Goal: Transaction & Acquisition: Obtain resource

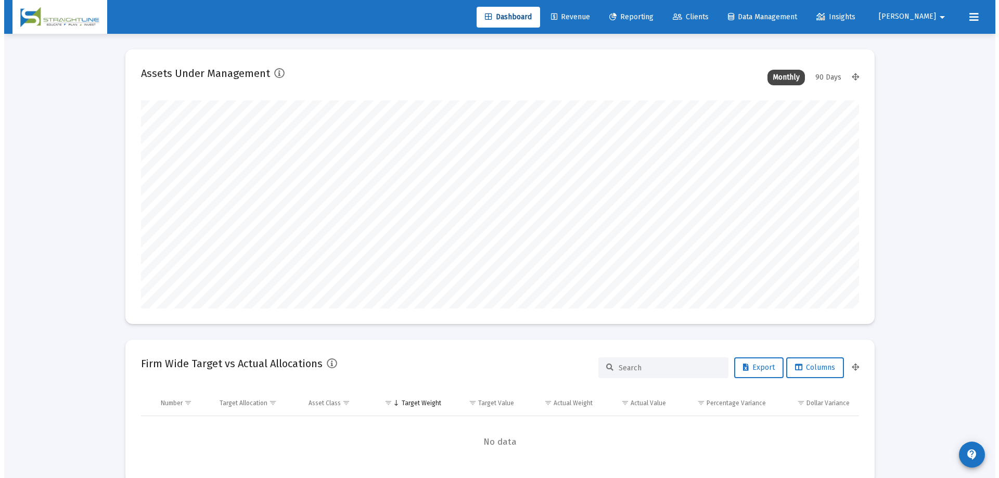
scroll to position [208, 718]
click at [658, 11] on link "Reporting" at bounding box center [627, 17] width 61 height 21
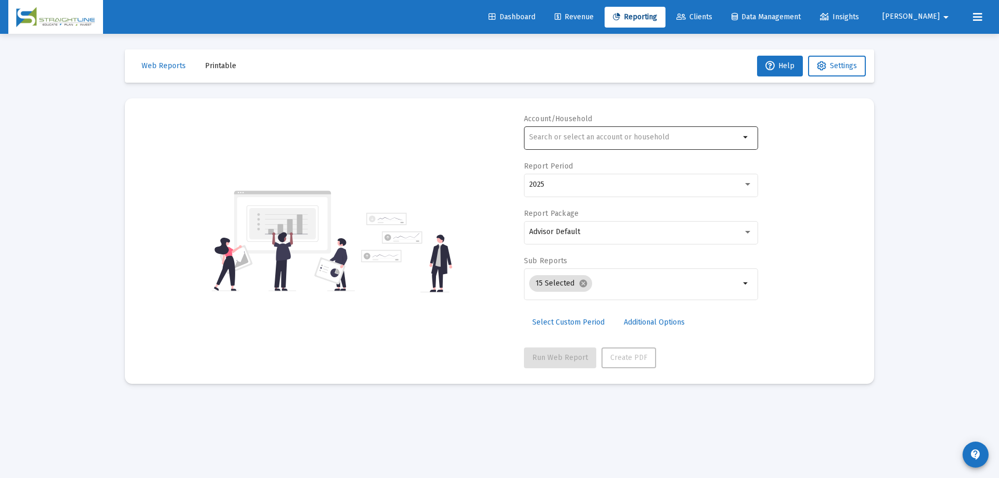
click at [670, 133] on div at bounding box center [634, 136] width 211 height 25
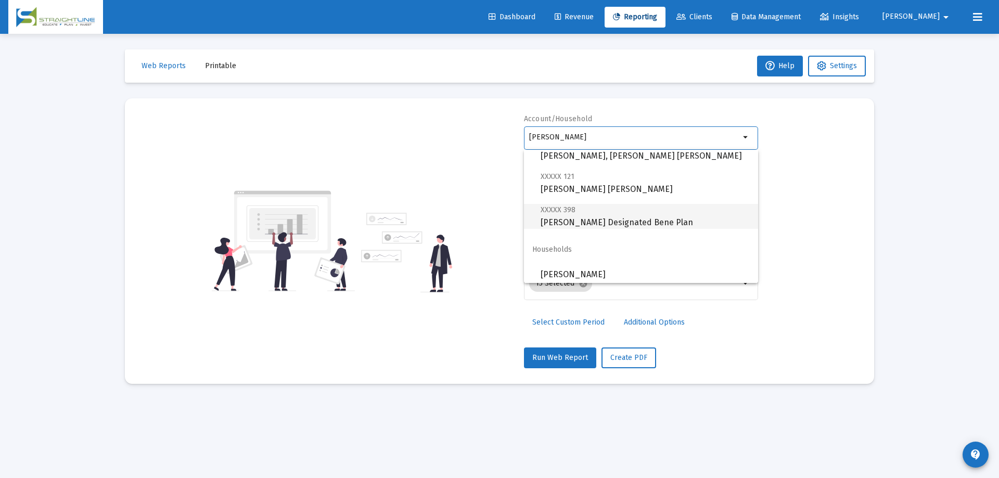
scroll to position [67, 0]
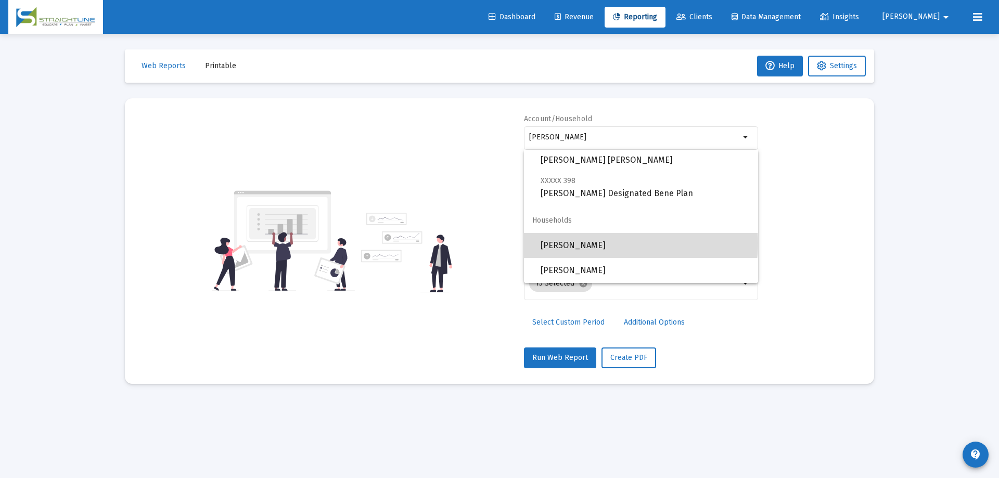
click at [641, 244] on span "[PERSON_NAME]" at bounding box center [645, 245] width 209 height 25
type input "[PERSON_NAME]"
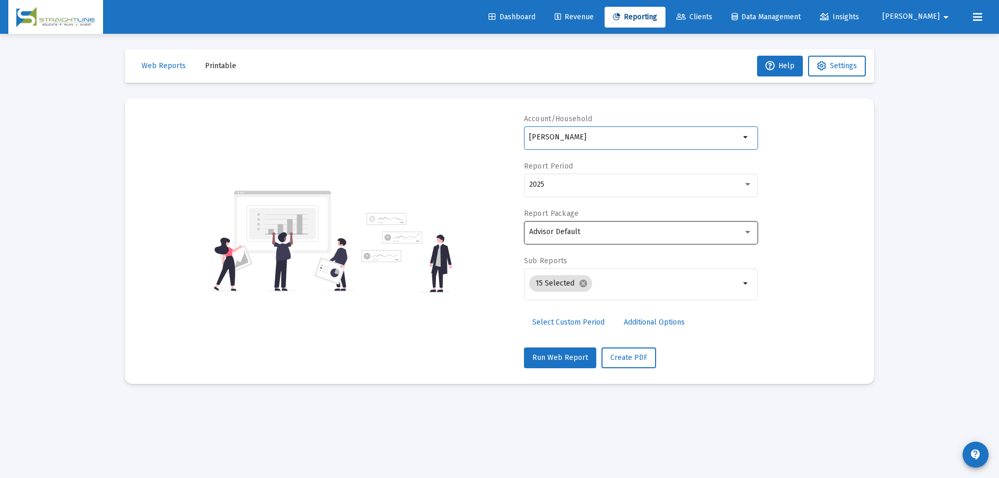
click at [617, 228] on div "Advisor Default" at bounding box center [636, 232] width 214 height 8
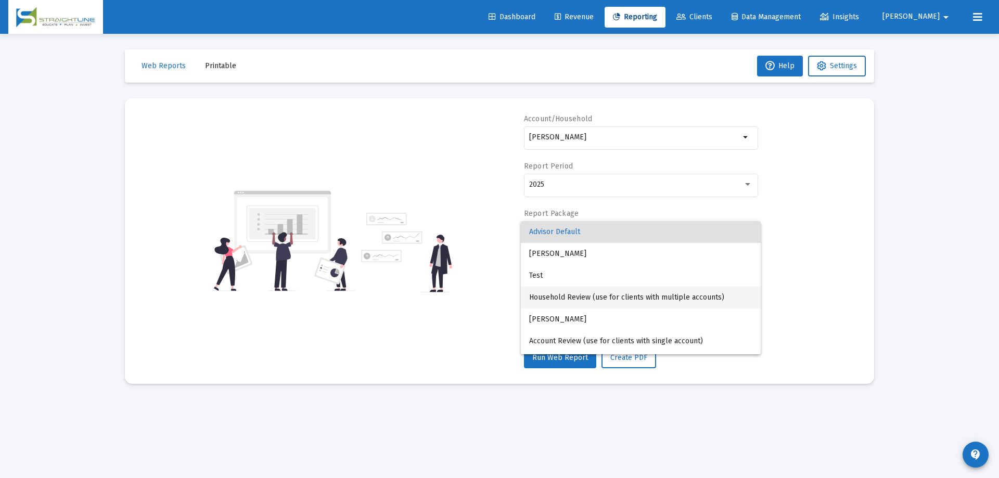
click at [625, 295] on span "Household Review (use for clients with multiple accounts)" at bounding box center [640, 298] width 223 height 22
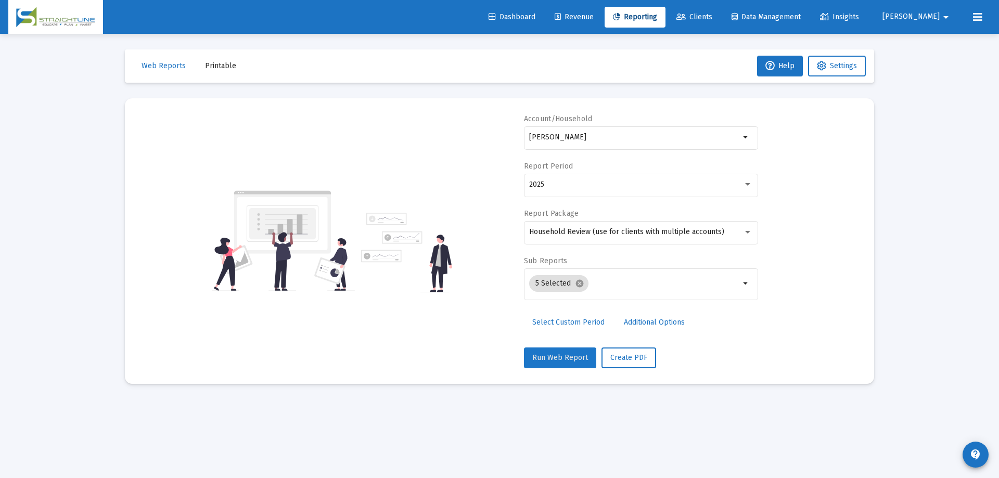
click at [585, 353] on span "Run Web Report" at bounding box center [560, 357] width 56 height 9
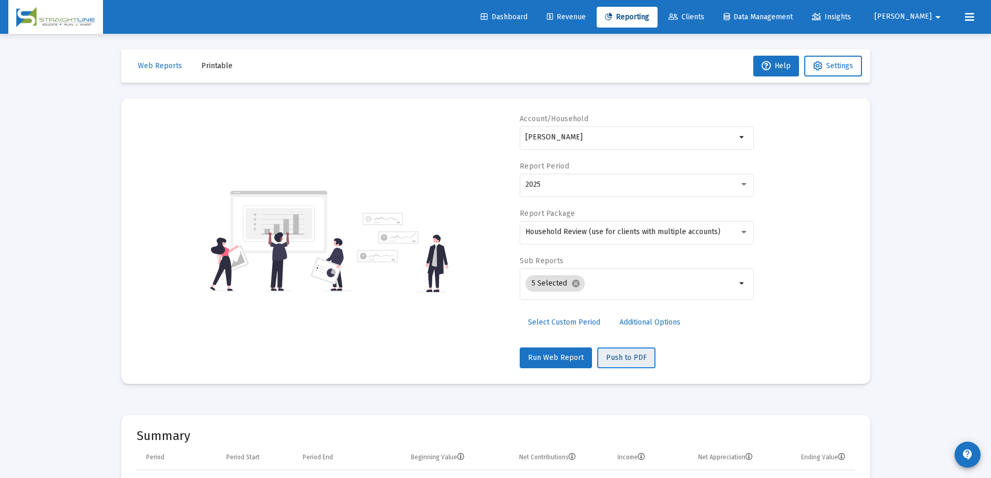
click at [634, 360] on span "Push to PDF" at bounding box center [626, 357] width 41 height 9
click at [214, 67] on span "Printable" at bounding box center [216, 65] width 31 height 9
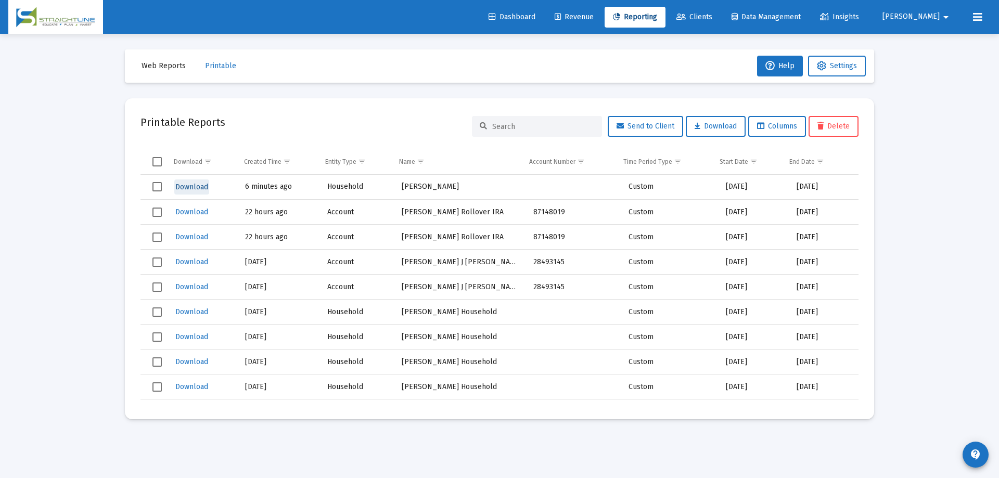
click at [192, 183] on span "Download" at bounding box center [191, 187] width 33 height 9
